Goal: Information Seeking & Learning: Learn about a topic

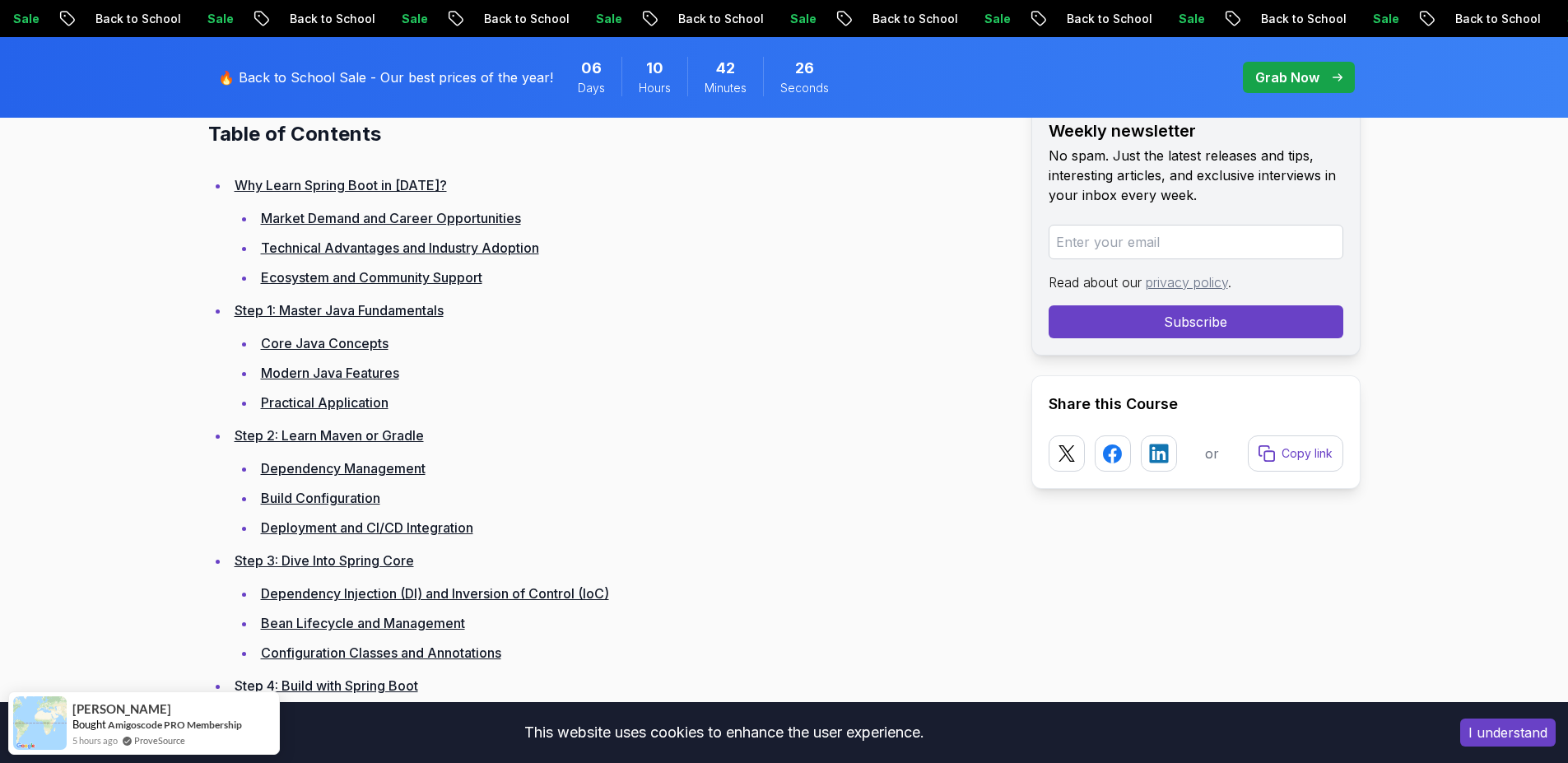
scroll to position [2273, 0]
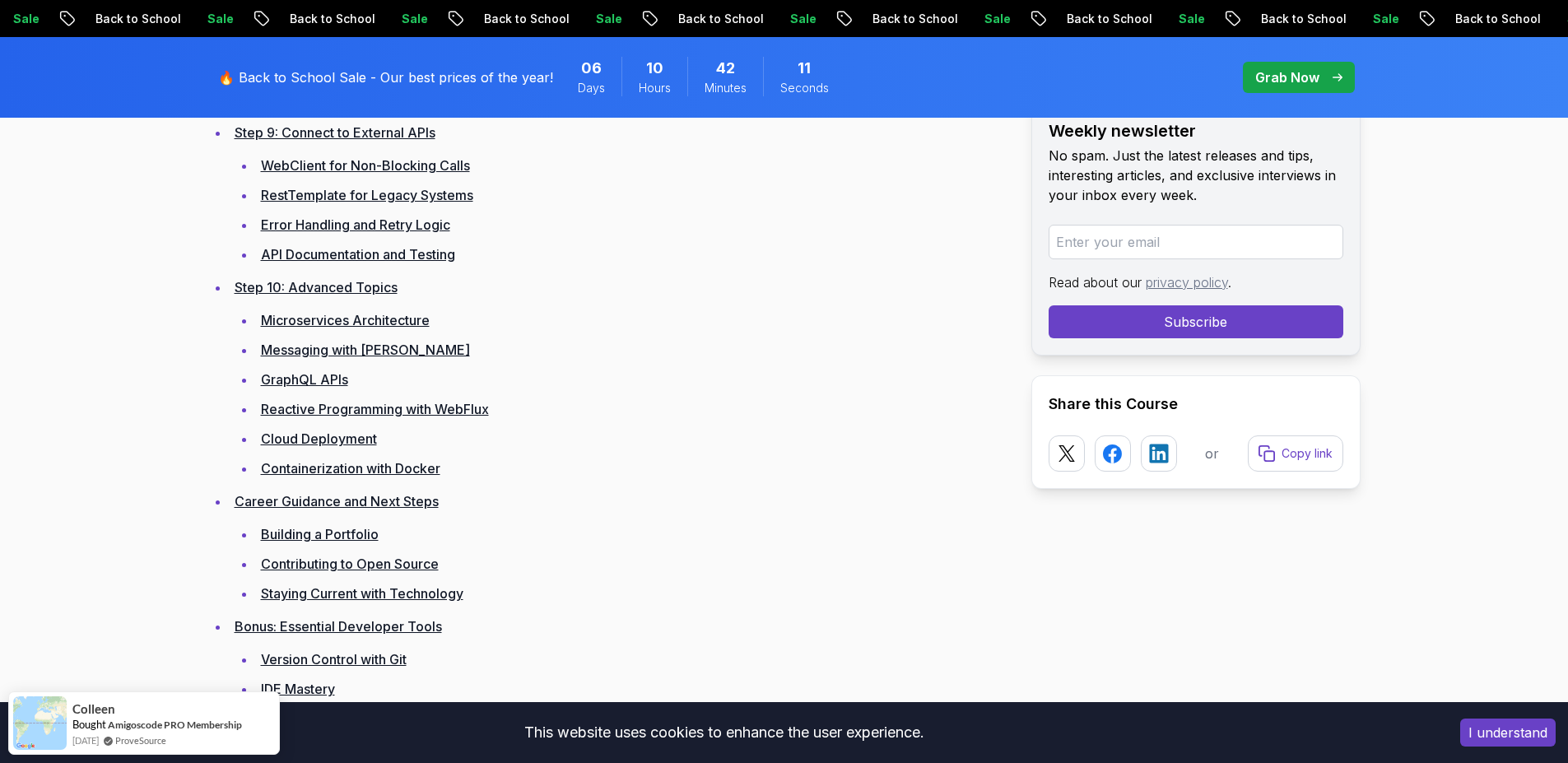
scroll to position [3656, 0]
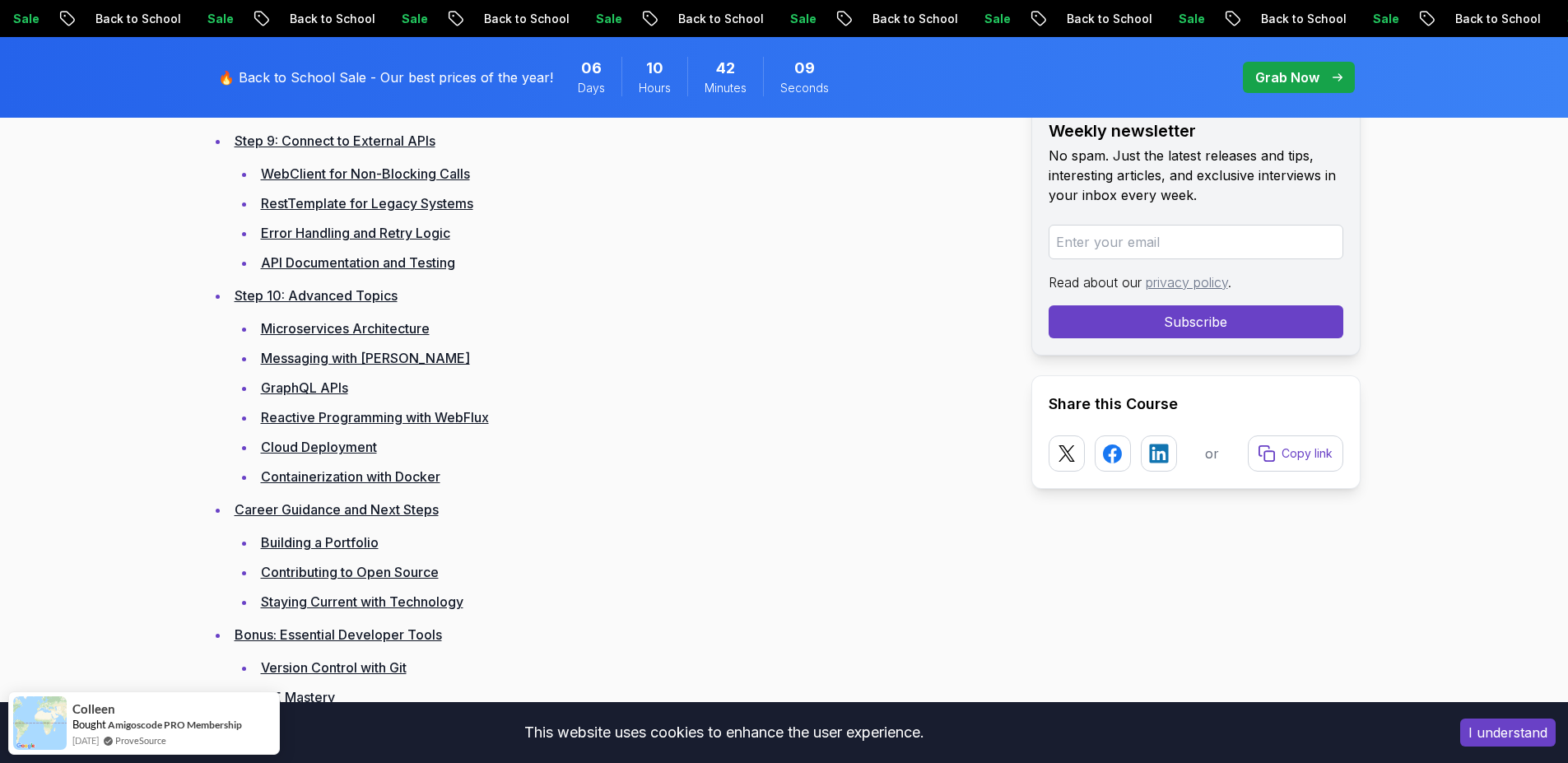
click at [310, 451] on link "Cloud Deployment" at bounding box center [318, 446] width 116 height 16
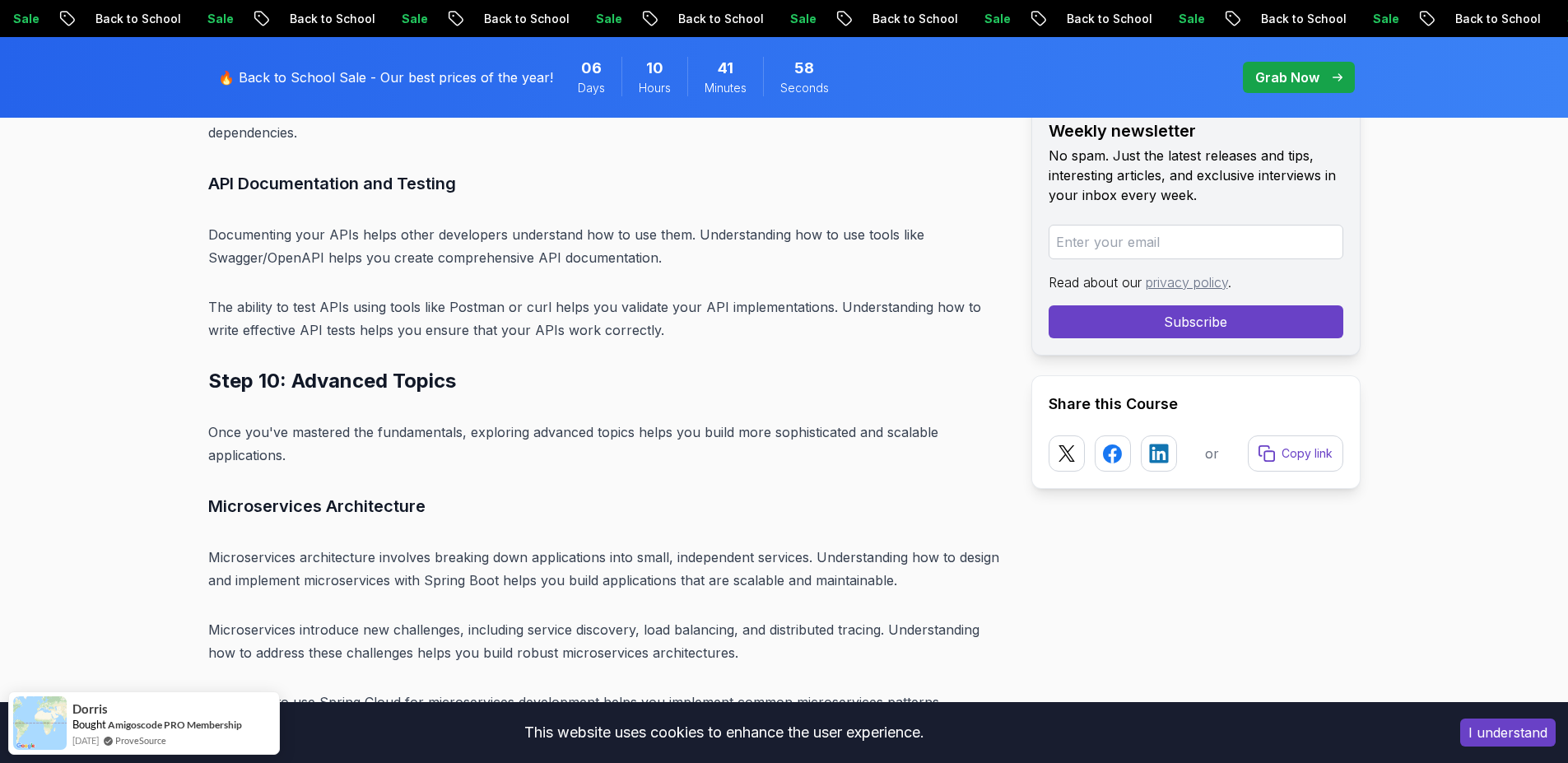
scroll to position [16648, 0]
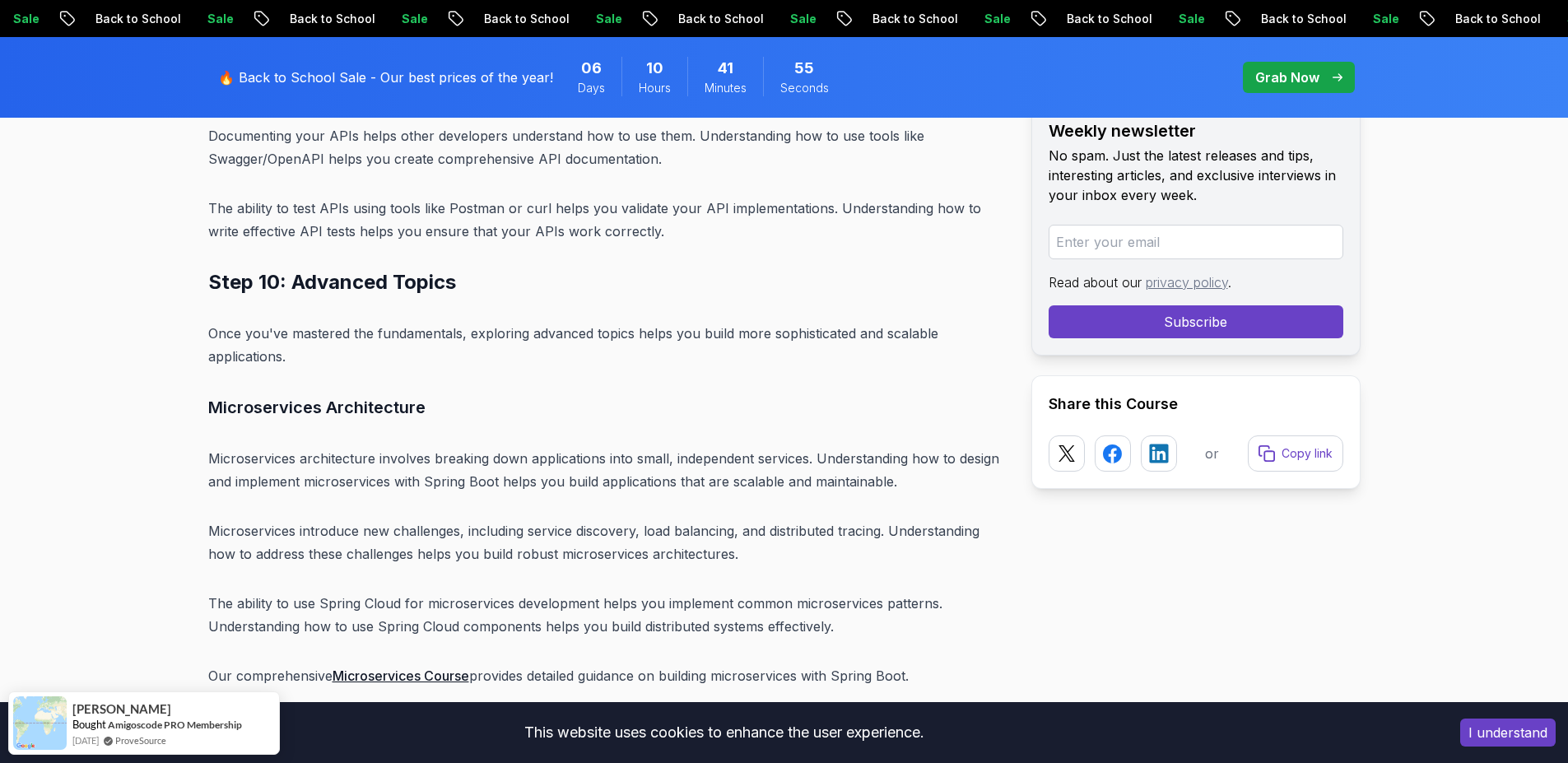
click at [389, 668] on link "Microservices Course" at bounding box center [400, 676] width 136 height 16
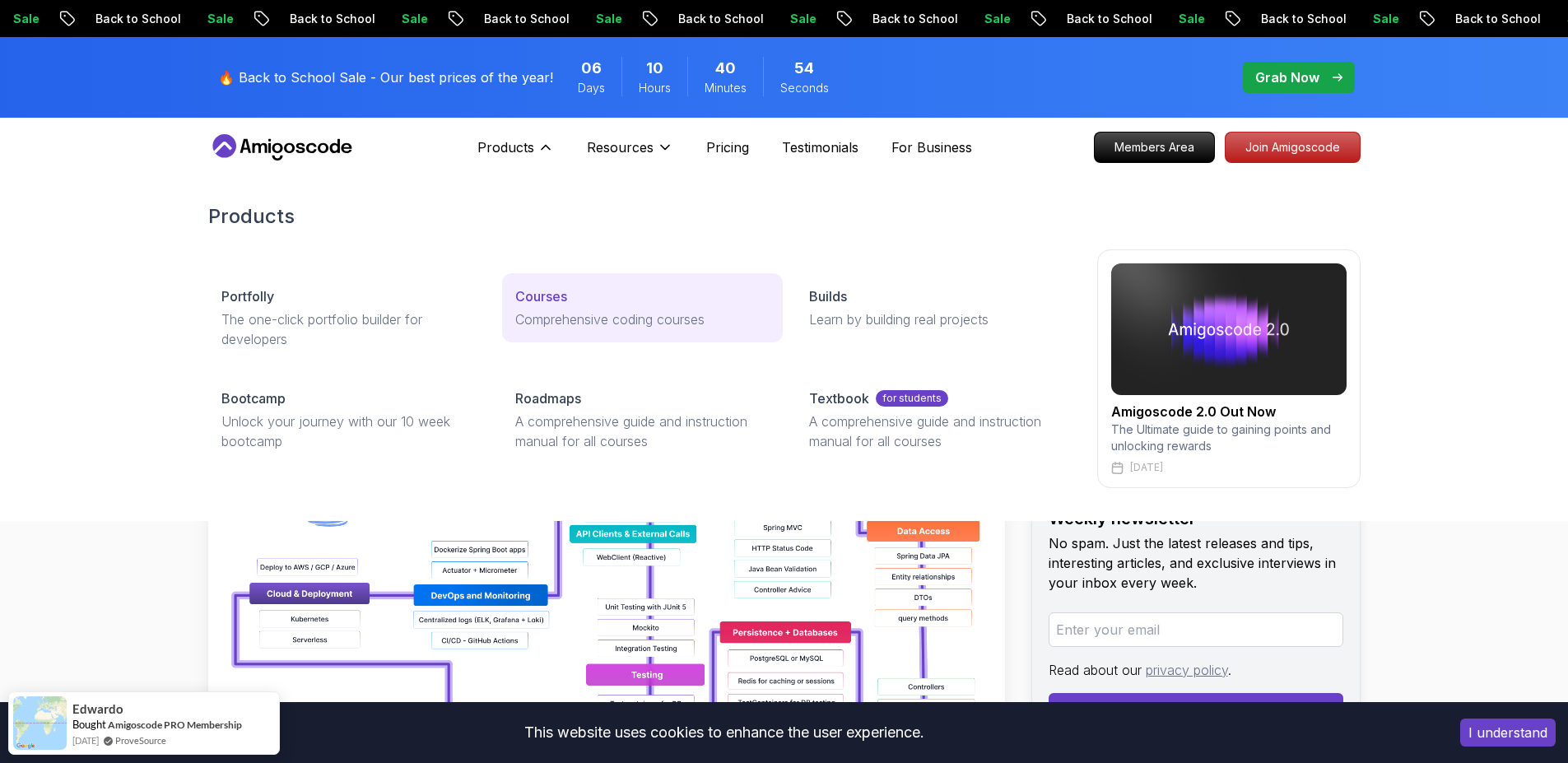
click at [553, 309] on link "Courses Comprehensive coding courses" at bounding box center [643, 308] width 281 height 69
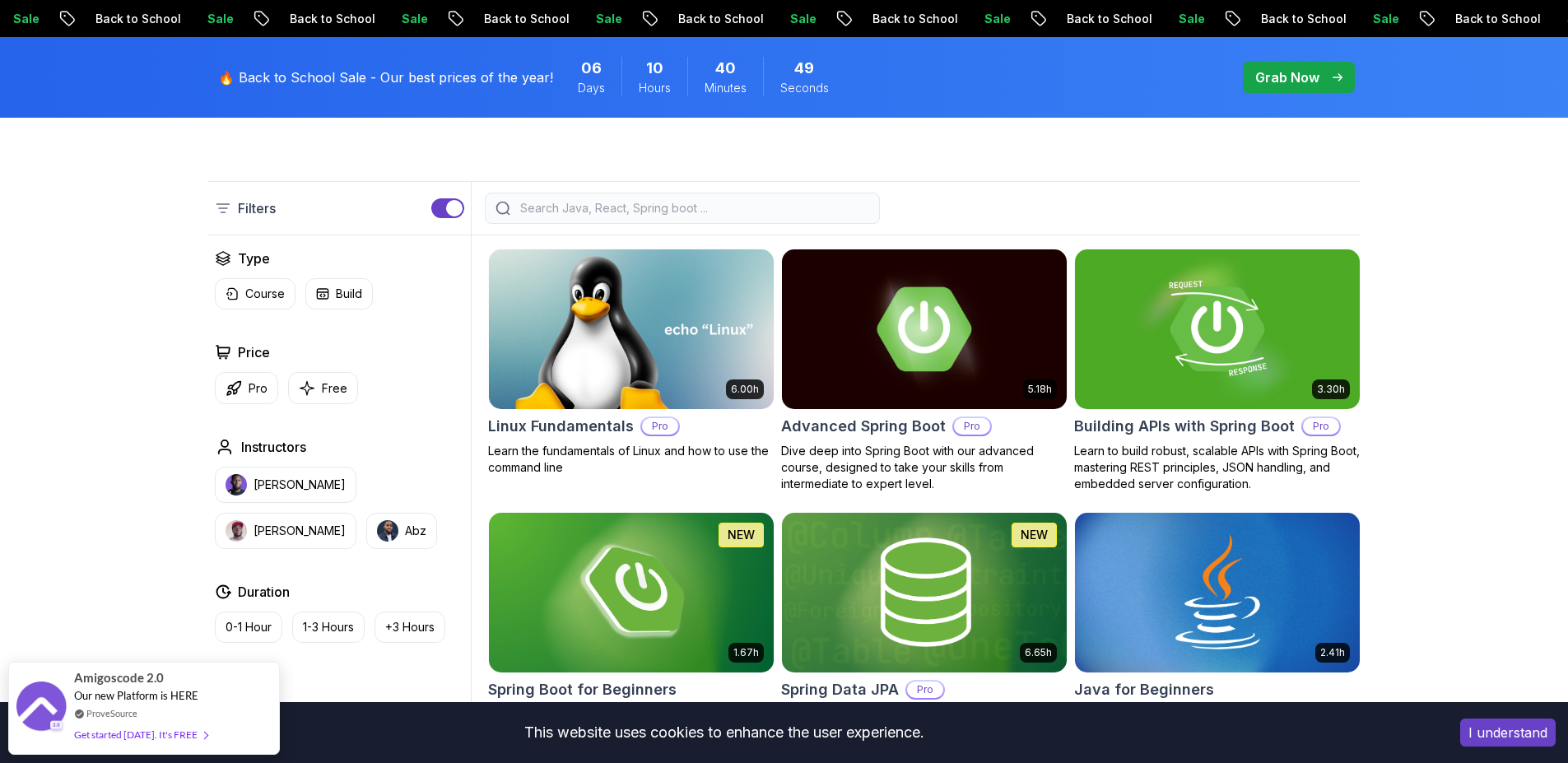
scroll to position [395, 0]
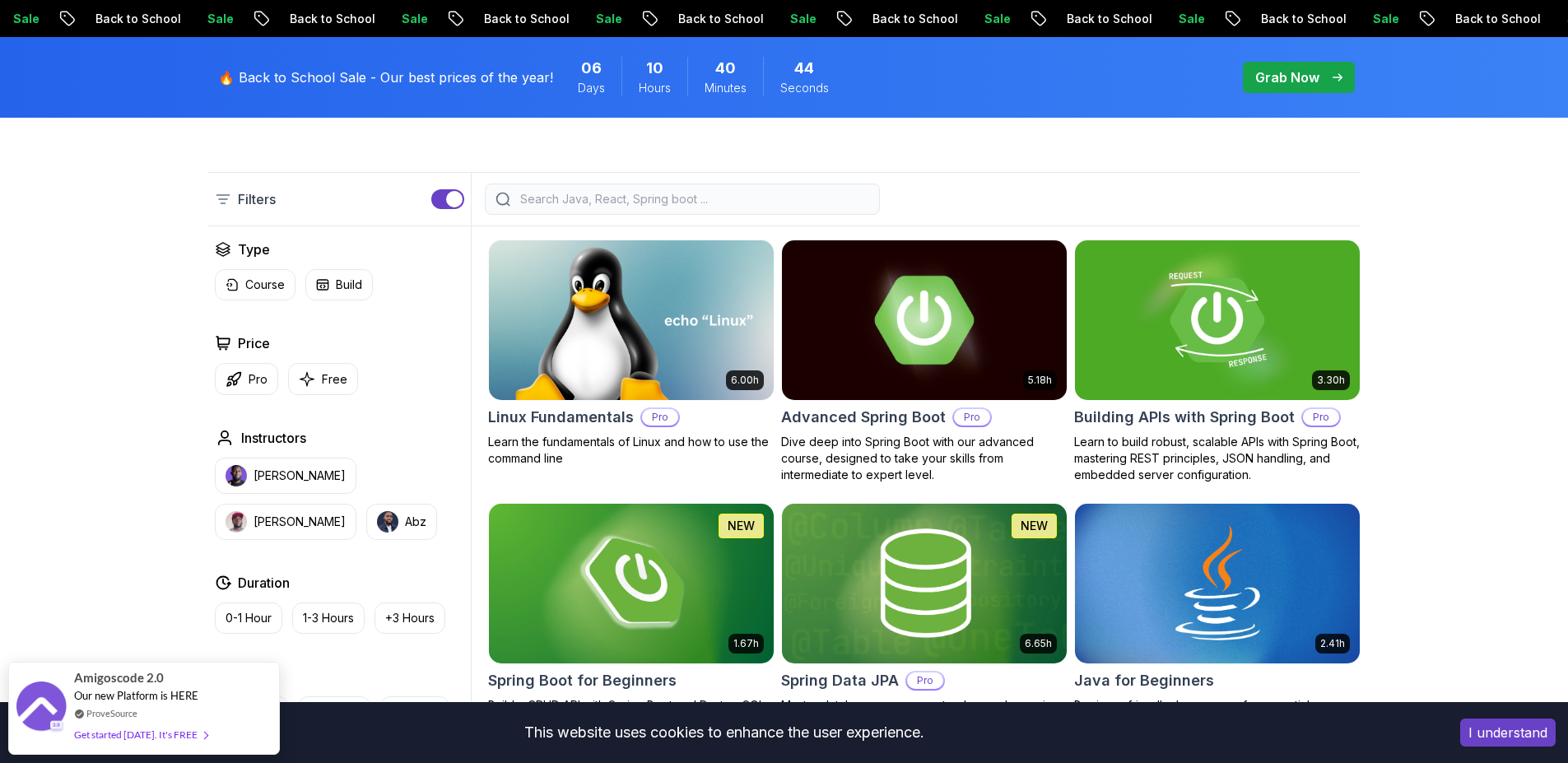
click at [881, 380] on img at bounding box center [924, 319] width 299 height 167
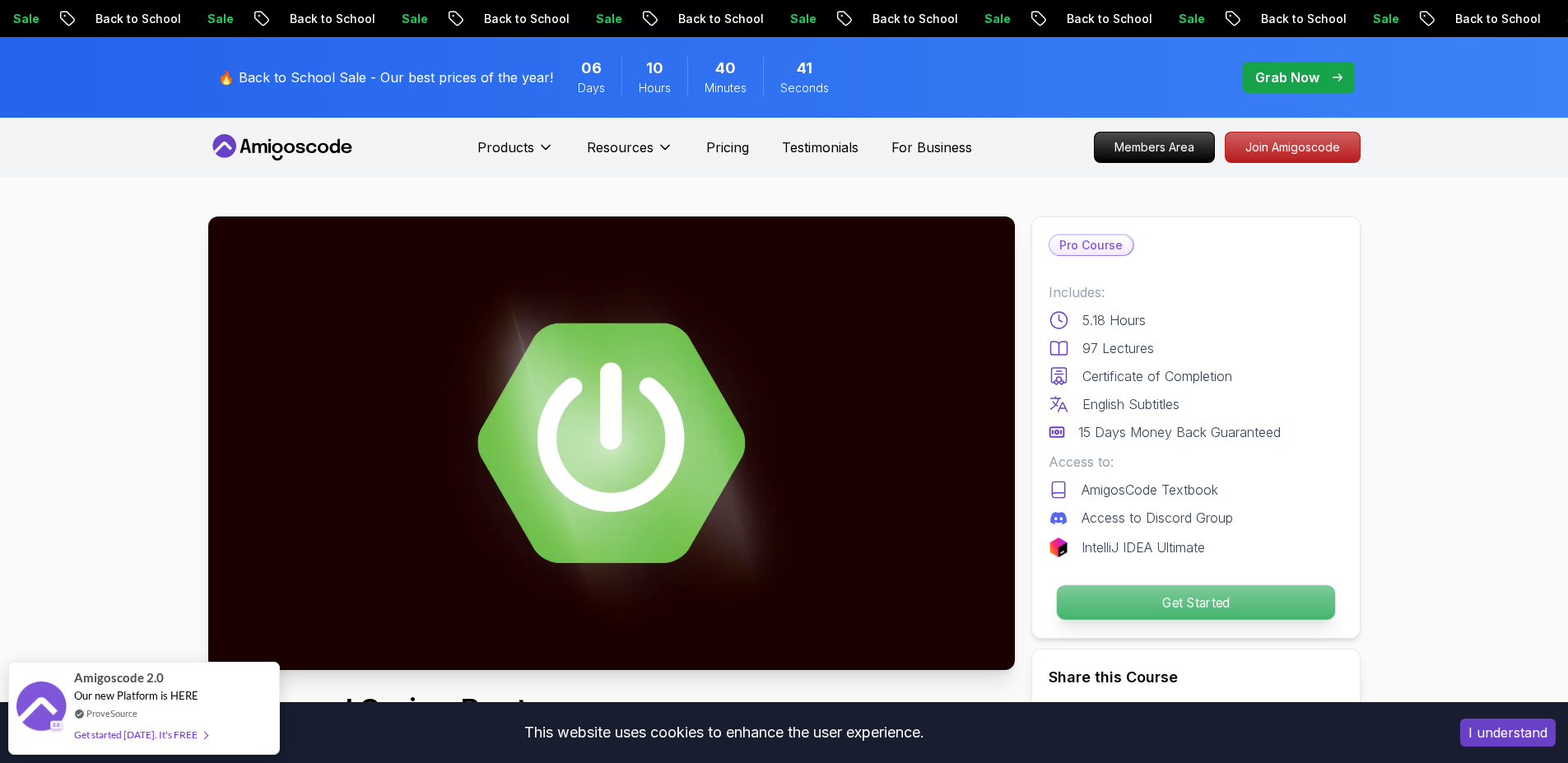
click at [1179, 596] on p "Get Started" at bounding box center [1195, 602] width 279 height 35
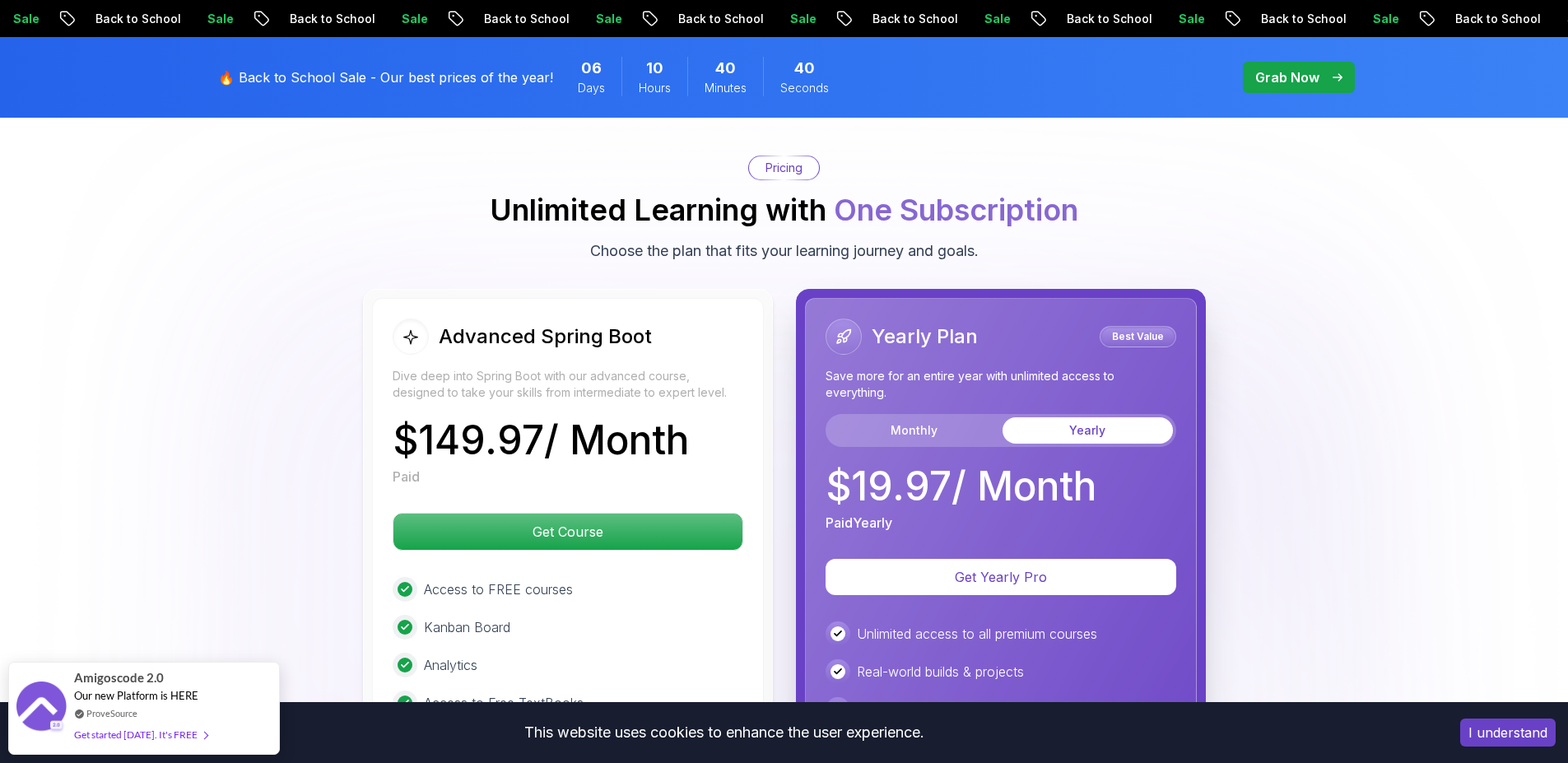
scroll to position [3594, 0]
